Goal: Task Accomplishment & Management: Use online tool/utility

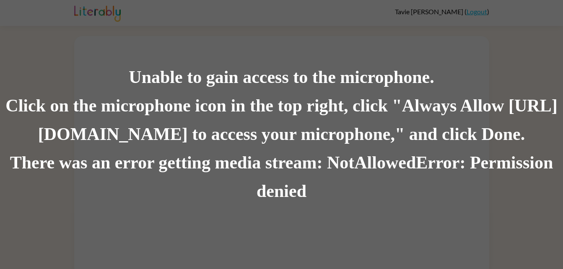
click at [150, 6] on div "Unable to gain access to the microphone. Click on the microphone icon in the to…" at bounding box center [281, 134] width 563 height 269
click at [130, 46] on div "Unable to gain access to the microphone. Click on the microphone icon in the to…" at bounding box center [281, 134] width 563 height 269
click at [303, 92] on div "Click on the microphone icon in the top right, click "Always Allow [URL][DOMAIN…" at bounding box center [281, 120] width 563 height 57
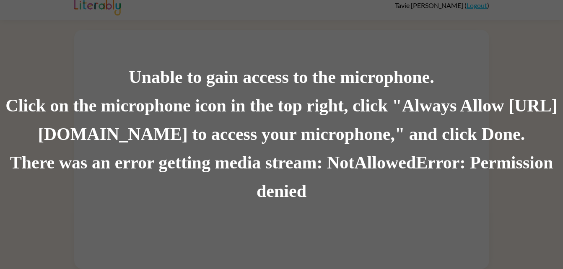
click at [417, 100] on div "Click on the microphone icon in the top right, click "Always Allow [URL][DOMAIN…" at bounding box center [281, 120] width 563 height 57
click at [433, 103] on div "Click on the microphone icon in the top right, click "Always Allow [URL][DOMAIN…" at bounding box center [281, 120] width 563 height 57
click at [444, 186] on div "There was an error getting media stream: NotAllowedError: Permission denied" at bounding box center [281, 177] width 563 height 57
click at [447, 156] on div "There was an error getting media stream: NotAllowedError: Permission denied" at bounding box center [281, 177] width 563 height 57
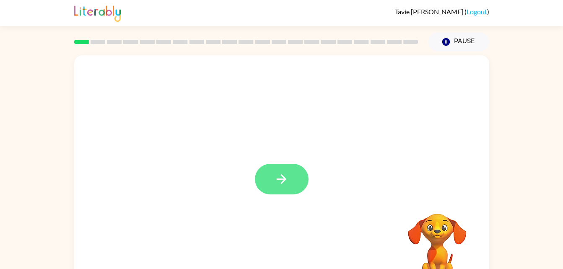
click at [299, 181] on button "button" at bounding box center [282, 179] width 54 height 31
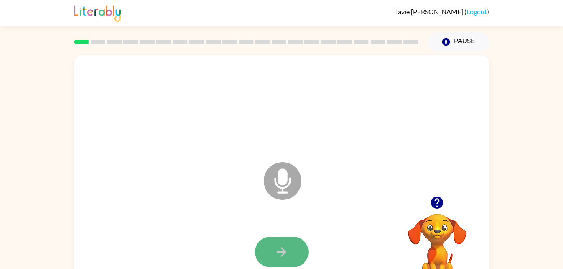
click at [289, 252] on button "button" at bounding box center [282, 252] width 54 height 31
click at [362, 180] on icon "Microphone The Microphone is here when it is your turn to talk" at bounding box center [325, 191] width 126 height 63
click at [279, 258] on icon "button" at bounding box center [281, 252] width 15 height 15
click at [286, 249] on icon "button" at bounding box center [281, 252] width 15 height 15
click at [278, 249] on icon "button" at bounding box center [281, 252] width 15 height 15
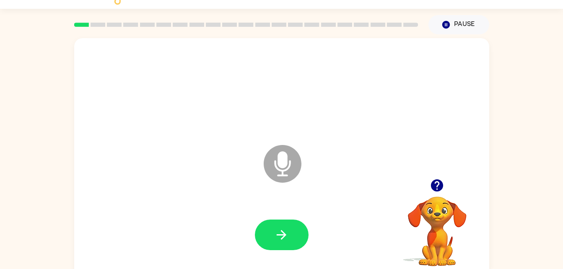
scroll to position [18, 0]
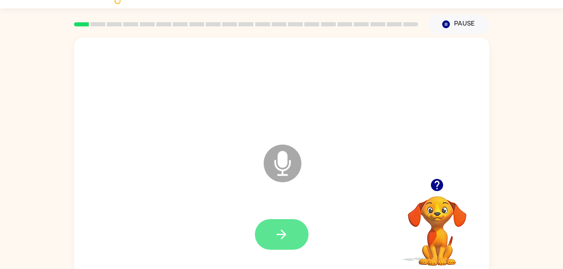
click at [288, 243] on button "button" at bounding box center [282, 234] width 54 height 31
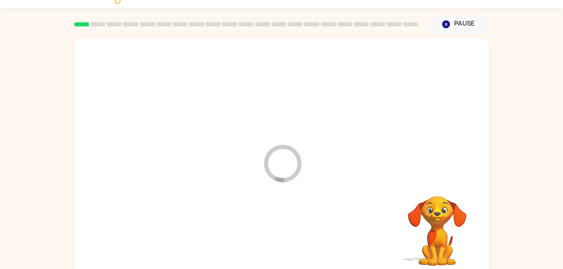
click at [295, 232] on div at bounding box center [282, 234] width 398 height 69
click at [292, 236] on div at bounding box center [282, 234] width 398 height 69
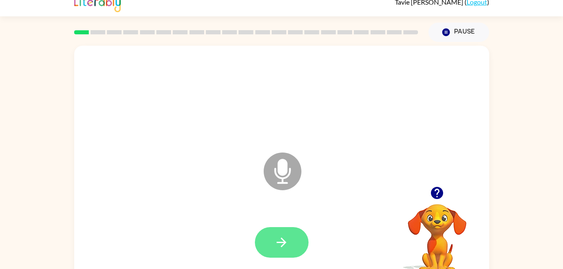
scroll to position [26, 0]
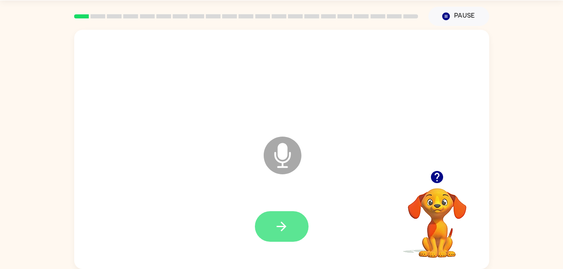
click at [278, 224] on icon "button" at bounding box center [281, 226] width 15 height 15
click at [270, 236] on button "button" at bounding box center [282, 226] width 54 height 31
click at [277, 220] on icon "button" at bounding box center [281, 226] width 15 height 15
click at [285, 224] on icon "button" at bounding box center [281, 226] width 15 height 15
click at [272, 235] on button "button" at bounding box center [282, 226] width 54 height 31
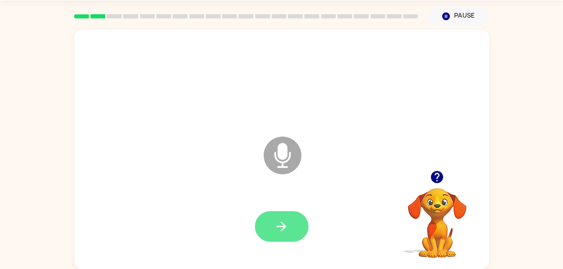
click at [281, 233] on icon "button" at bounding box center [281, 226] width 15 height 15
click at [288, 221] on icon "button" at bounding box center [281, 226] width 15 height 15
click at [284, 229] on icon "button" at bounding box center [281, 226] width 15 height 15
click at [284, 237] on button "button" at bounding box center [282, 226] width 54 height 31
click at [294, 230] on button "button" at bounding box center [282, 226] width 54 height 31
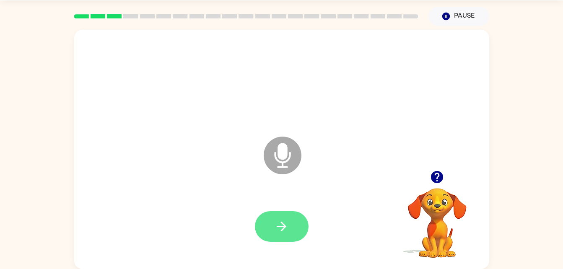
click at [294, 227] on button "button" at bounding box center [282, 226] width 54 height 31
click at [284, 217] on button "button" at bounding box center [282, 226] width 54 height 31
click at [367, 177] on icon "Microphone The Microphone is here when it is your turn to talk" at bounding box center [325, 166] width 126 height 63
click at [444, 168] on div at bounding box center [437, 176] width 84 height 21
click at [446, 173] on button "button" at bounding box center [436, 176] width 21 height 21
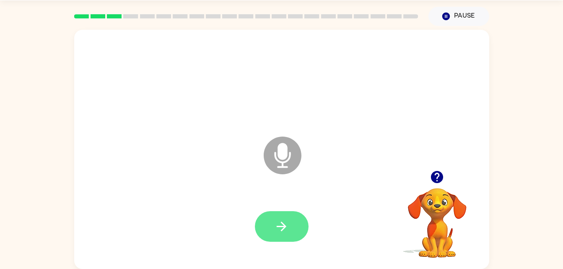
click at [290, 237] on button "button" at bounding box center [282, 226] width 54 height 31
click at [288, 237] on button "button" at bounding box center [282, 226] width 54 height 31
click at [284, 229] on icon "button" at bounding box center [281, 226] width 15 height 15
click at [285, 225] on icon "button" at bounding box center [282, 227] width 10 height 10
click at [275, 233] on icon "button" at bounding box center [281, 226] width 15 height 15
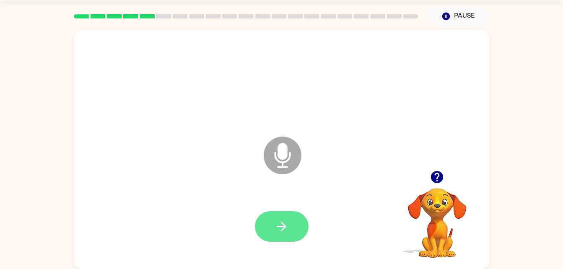
click at [287, 238] on button "button" at bounding box center [282, 226] width 54 height 31
click at [292, 232] on button "button" at bounding box center [282, 226] width 54 height 31
click at [283, 222] on icon "button" at bounding box center [281, 226] width 15 height 15
click at [279, 231] on icon "button" at bounding box center [281, 226] width 15 height 15
click at [436, 179] on icon "button" at bounding box center [437, 177] width 12 height 12
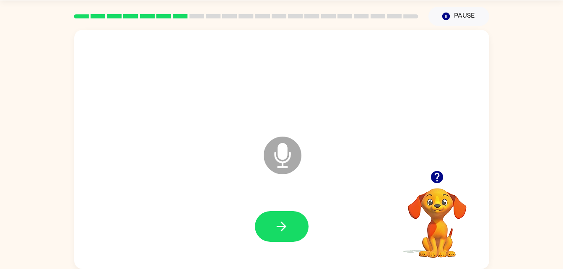
click at [434, 221] on video "Your browser must support playing .mp4 files to use Literably. Please try using…" at bounding box center [437, 217] width 84 height 84
click at [429, 177] on button "button" at bounding box center [436, 176] width 21 height 21
click at [282, 228] on icon "button" at bounding box center [281, 226] width 15 height 15
click at [297, 226] on button "button" at bounding box center [282, 226] width 54 height 31
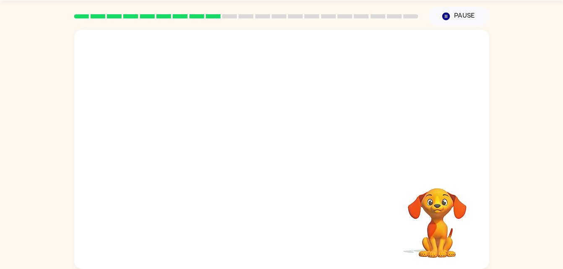
click at [367, 177] on div "Your browser must support playing .mp4 files to use Literably. Please try using…" at bounding box center [281, 149] width 415 height 239
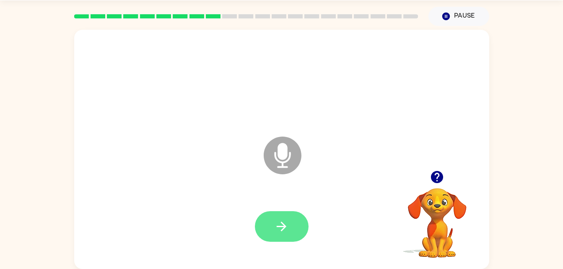
click at [283, 233] on icon "button" at bounding box center [281, 226] width 15 height 15
click at [277, 236] on button "button" at bounding box center [282, 226] width 54 height 31
click at [285, 227] on icon "button" at bounding box center [282, 227] width 10 height 10
click at [289, 241] on button "button" at bounding box center [282, 226] width 54 height 31
click at [285, 233] on icon "button" at bounding box center [281, 226] width 15 height 15
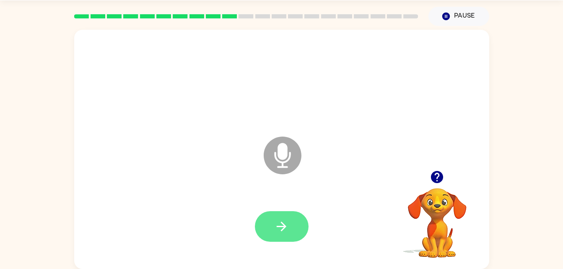
click at [278, 236] on button "button" at bounding box center [282, 226] width 54 height 31
click at [271, 226] on button "button" at bounding box center [282, 226] width 54 height 31
click at [276, 223] on icon "button" at bounding box center [281, 226] width 15 height 15
click at [278, 228] on icon "button" at bounding box center [281, 226] width 15 height 15
click at [287, 212] on button "button" at bounding box center [282, 226] width 54 height 31
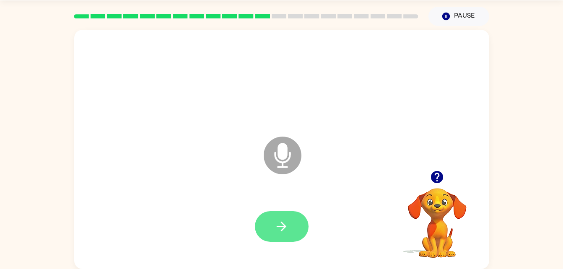
click at [281, 231] on icon "button" at bounding box center [281, 226] width 15 height 15
click at [288, 231] on icon "button" at bounding box center [281, 226] width 15 height 15
click at [291, 217] on button "button" at bounding box center [282, 226] width 54 height 31
click at [284, 228] on icon "button" at bounding box center [282, 227] width 10 height 10
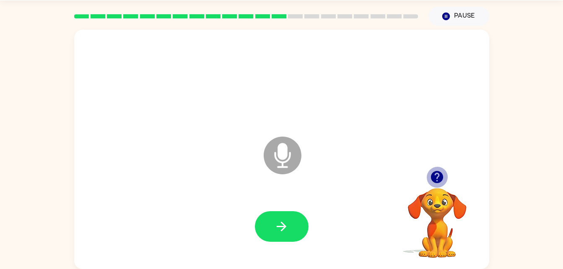
click at [431, 173] on icon "button" at bounding box center [437, 177] width 15 height 15
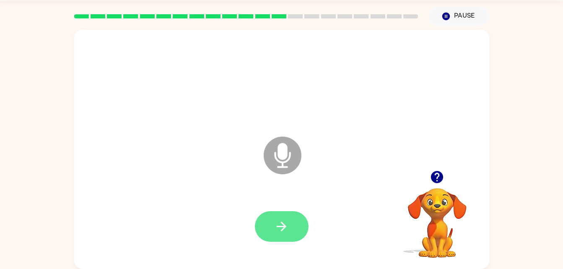
click at [282, 224] on icon "button" at bounding box center [281, 226] width 15 height 15
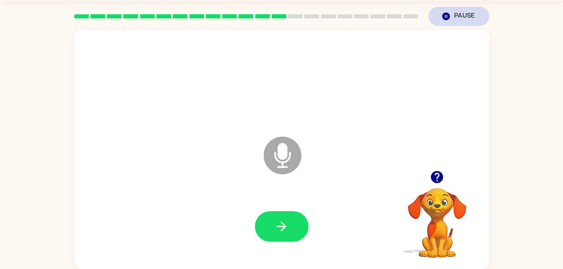
click at [448, 12] on icon "Pause" at bounding box center [446, 16] width 9 height 9
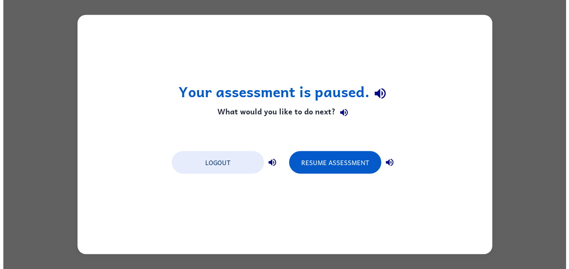
scroll to position [0, 0]
